Goal: Information Seeking & Learning: Learn about a topic

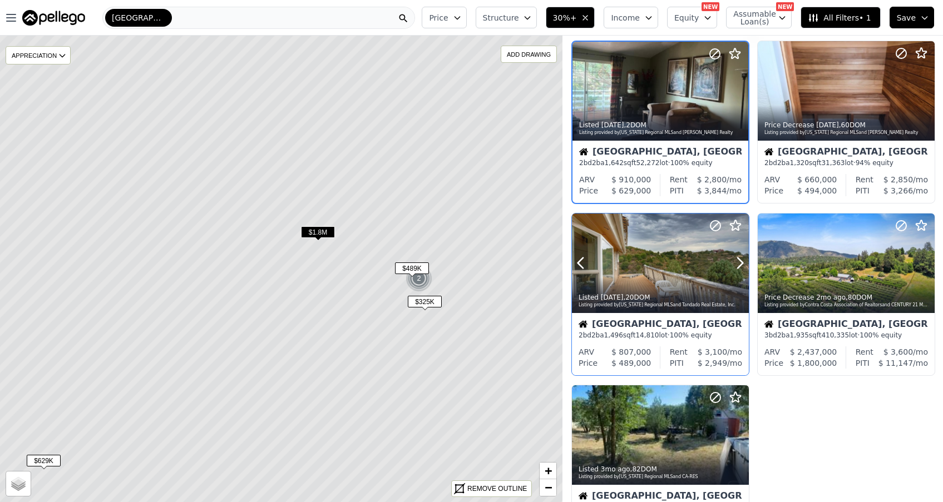
scroll to position [30, 0]
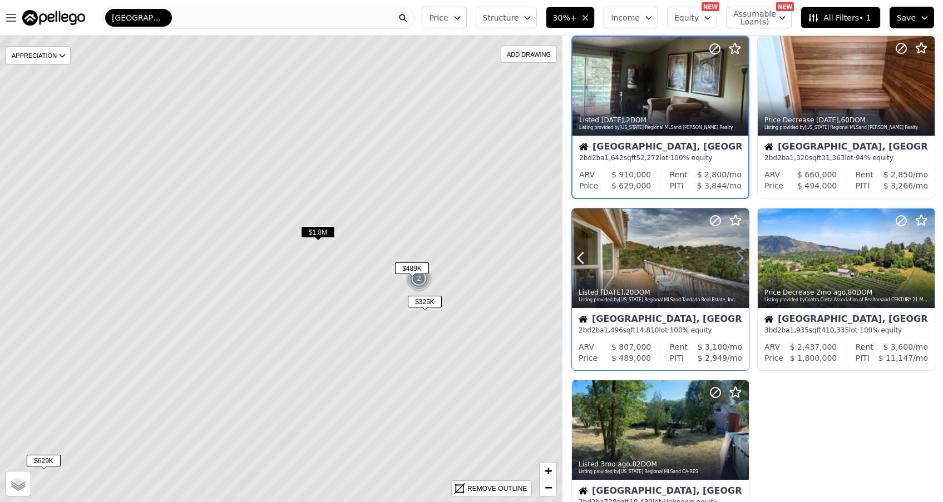
click at [738, 260] on icon at bounding box center [740, 258] width 18 height 18
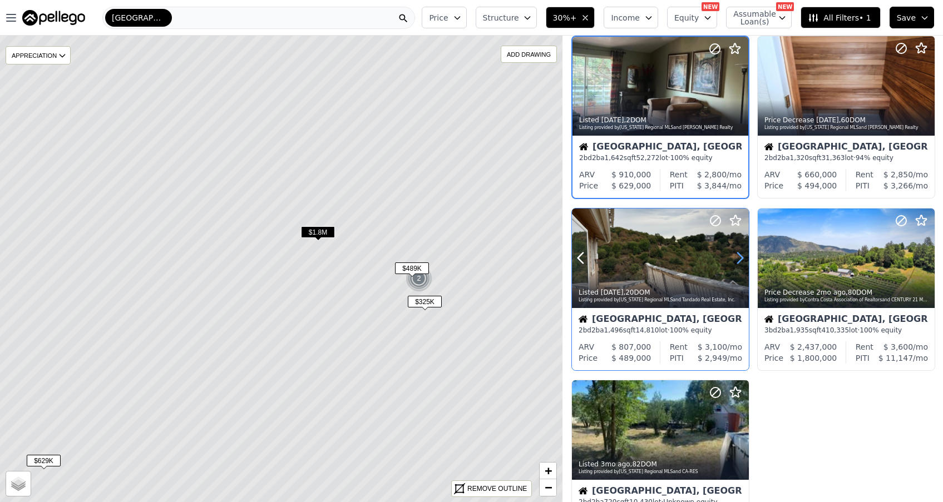
click at [738, 260] on icon at bounding box center [740, 258] width 18 height 18
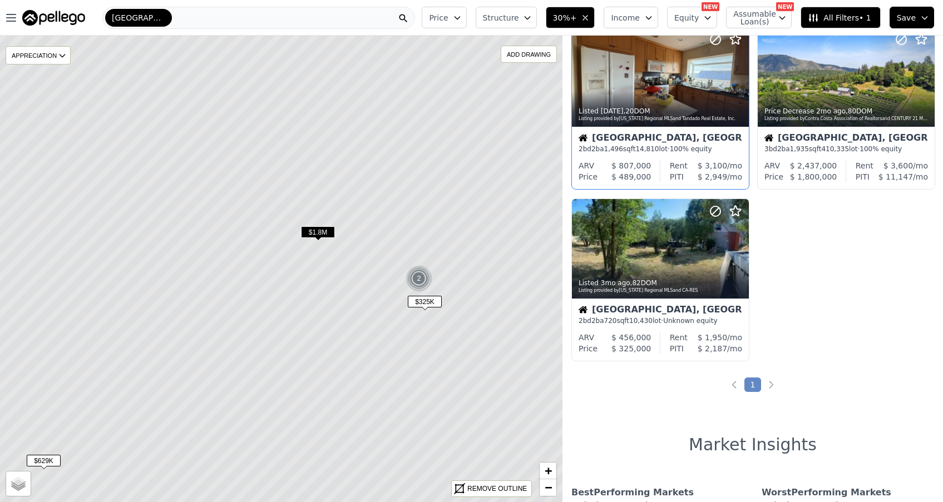
scroll to position [212, 0]
click at [642, 245] on div at bounding box center [660, 249] width 177 height 100
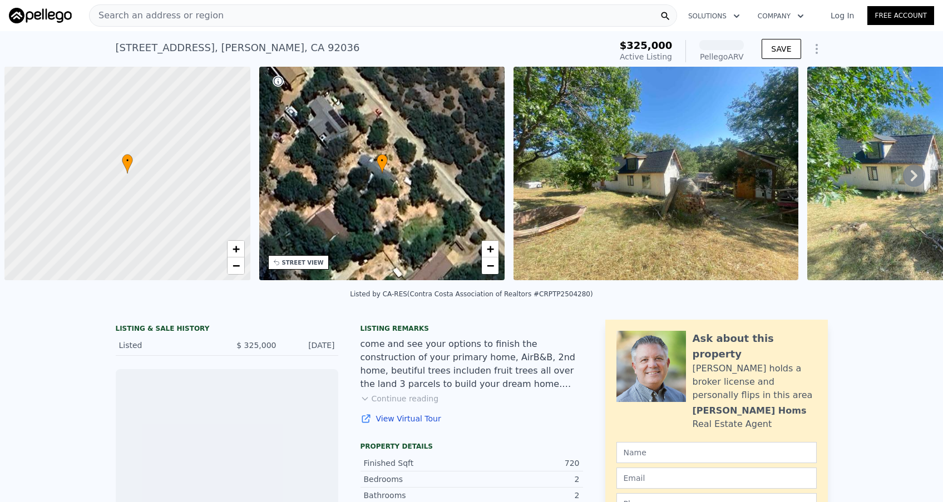
scroll to position [0, 4]
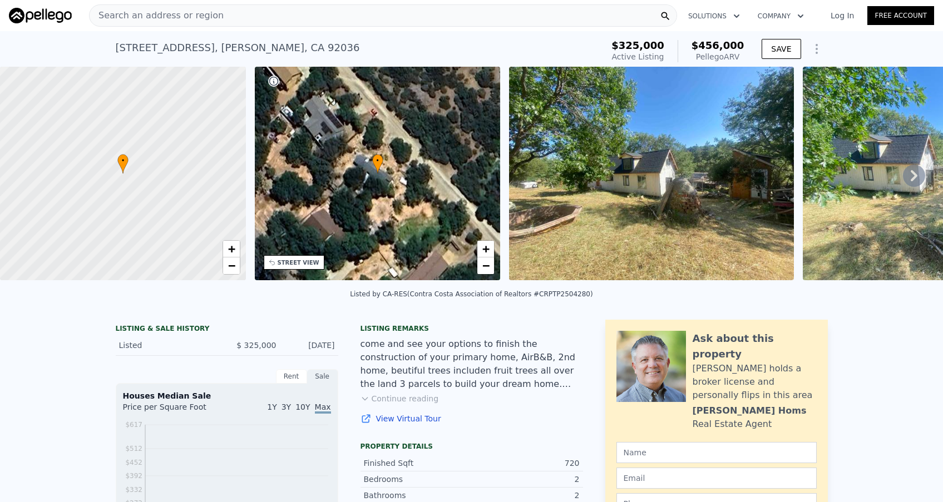
drag, startPoint x: 914, startPoint y: 170, endPoint x: 914, endPoint y: 178, distance: 8.3
click at [914, 170] on icon at bounding box center [914, 176] width 22 height 22
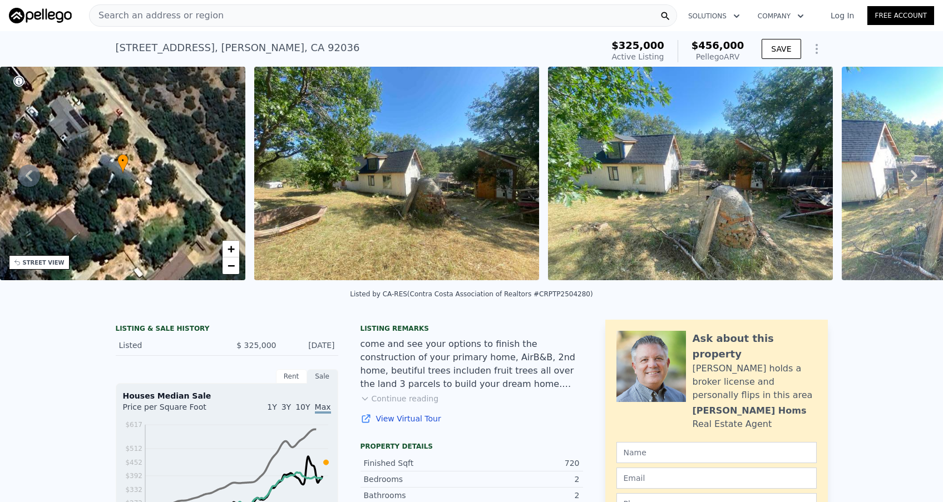
click at [912, 175] on icon at bounding box center [914, 176] width 22 height 22
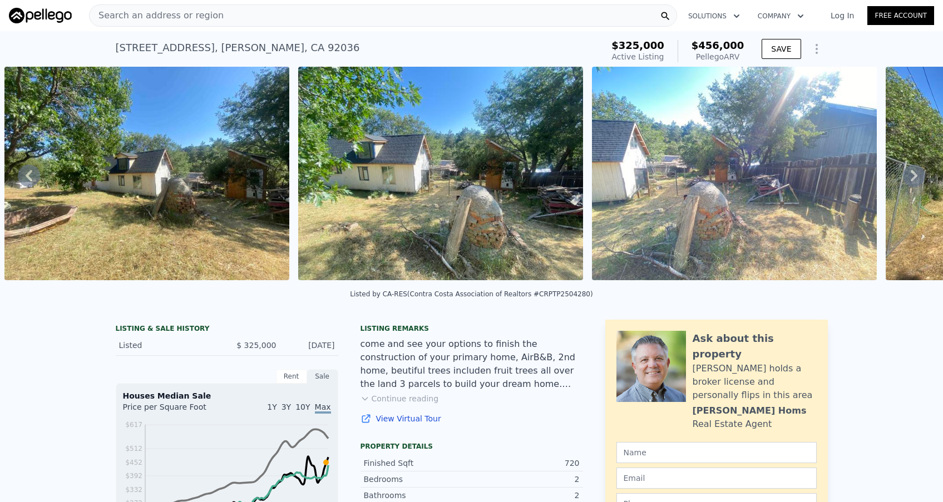
click at [914, 175] on icon at bounding box center [914, 176] width 22 height 22
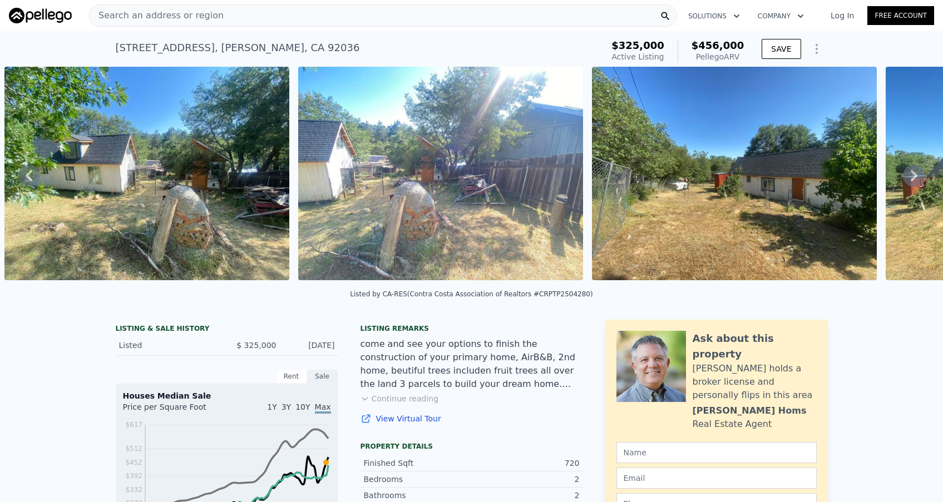
click at [916, 173] on icon at bounding box center [914, 176] width 22 height 22
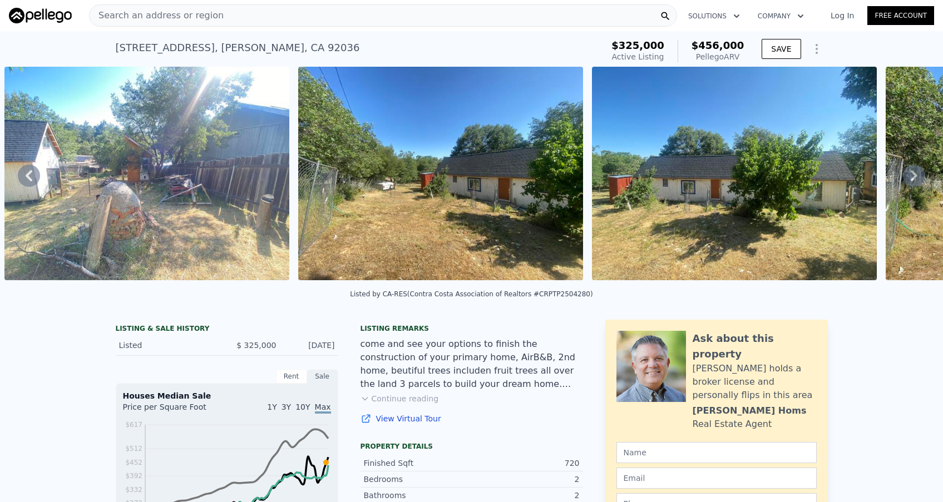
click at [916, 173] on icon at bounding box center [914, 176] width 22 height 22
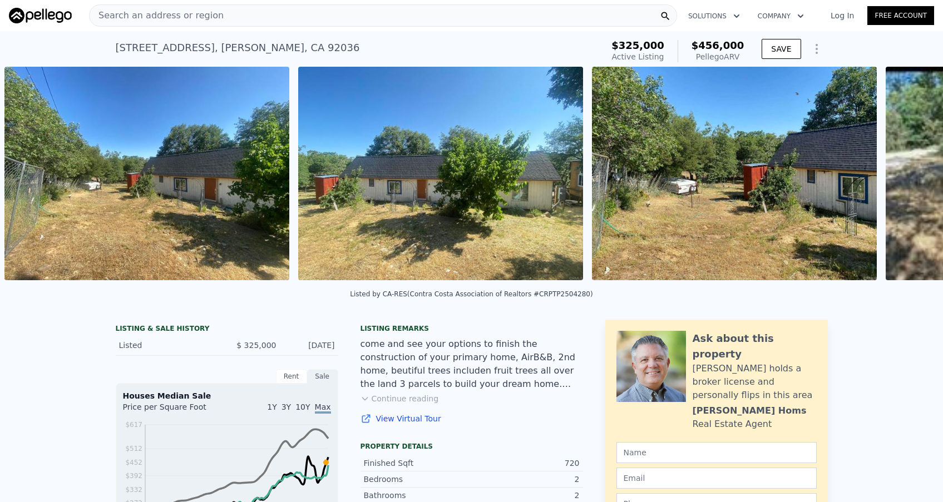
click at [916, 173] on div "• + − • + − STREET VIEW Loading... SATELLITE VIEW" at bounding box center [471, 176] width 943 height 218
click at [915, 177] on icon at bounding box center [914, 175] width 7 height 11
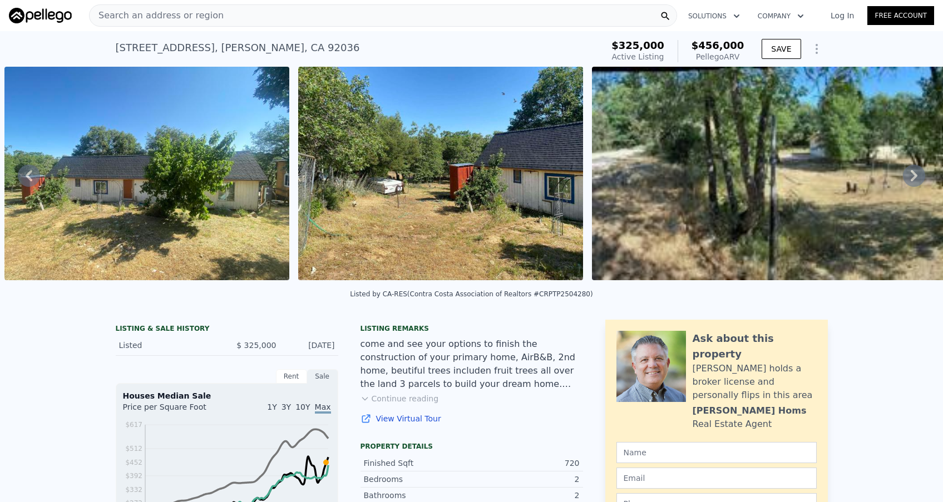
scroll to position [0, 0]
click at [912, 175] on icon at bounding box center [914, 176] width 22 height 22
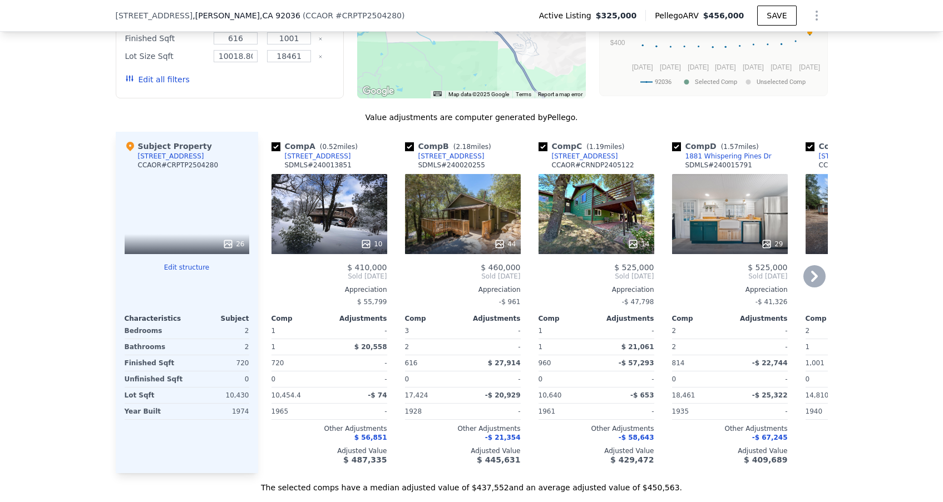
scroll to position [895, 0]
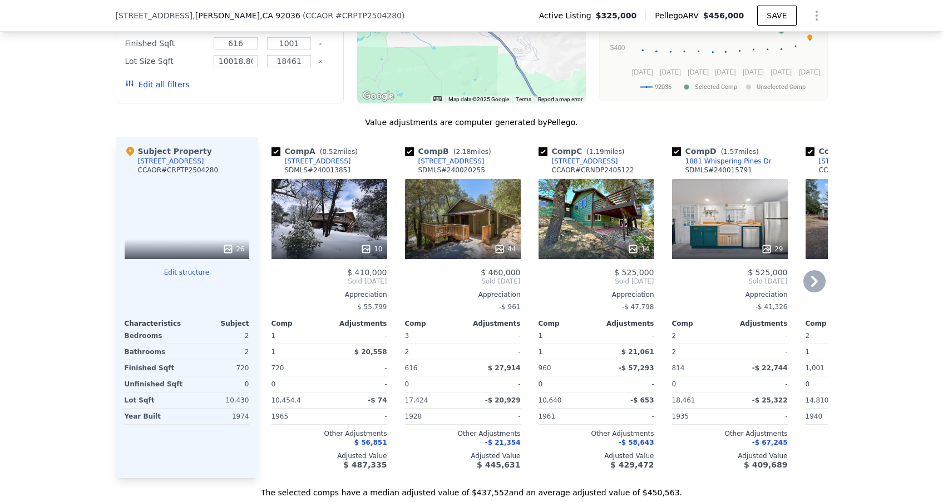
click at [818, 281] on icon at bounding box center [814, 281] width 22 height 22
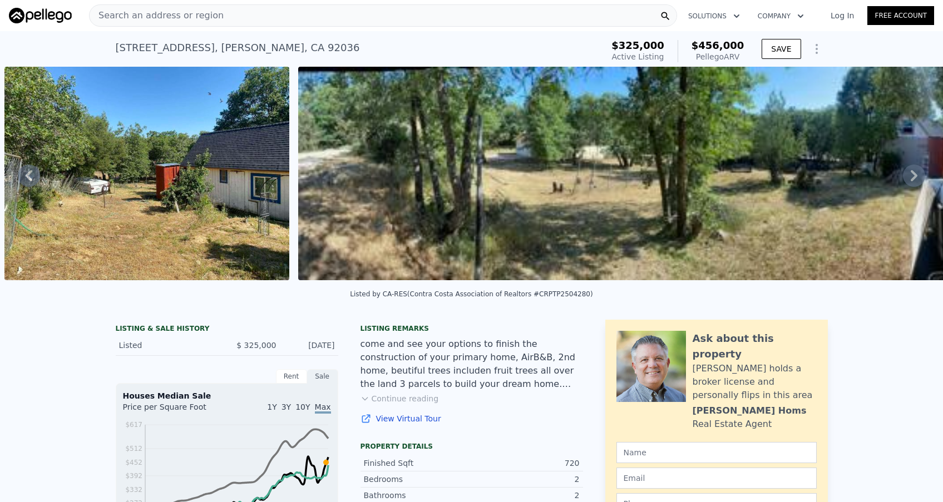
scroll to position [0, 0]
